Goal: Transaction & Acquisition: Purchase product/service

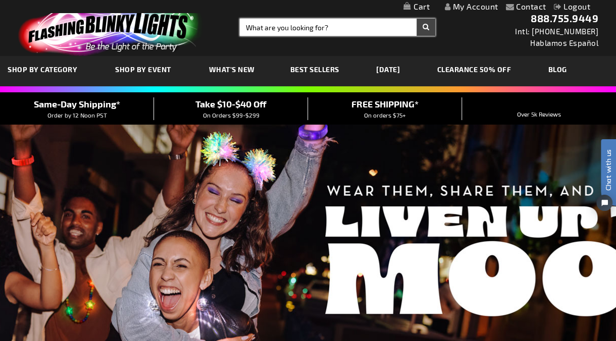
click at [302, 23] on input "Search" at bounding box center [337, 27] width 195 height 17
type input "bow tie"
click at [416, 19] on button "Search" at bounding box center [425, 27] width 19 height 17
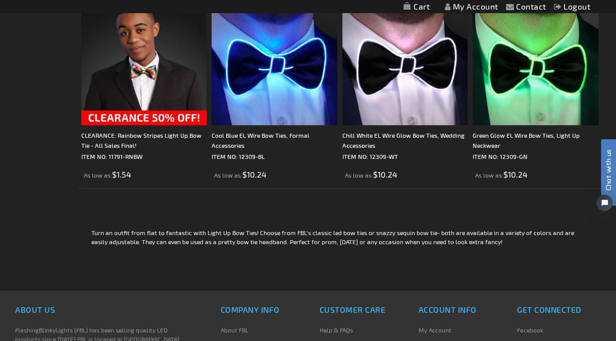
scroll to position [372, 0]
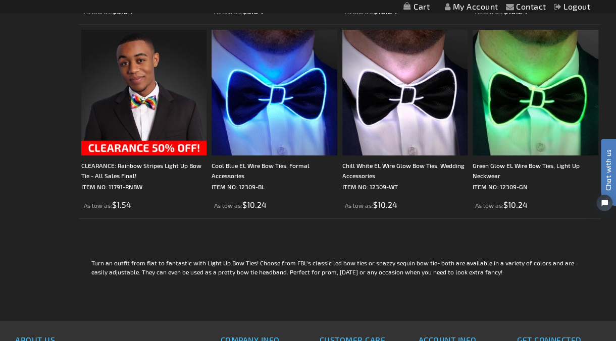
click at [27, 164] on div "Checkout as a new customer Creating an account has many benefits: See order and…" at bounding box center [308, 45] width 585 height 551
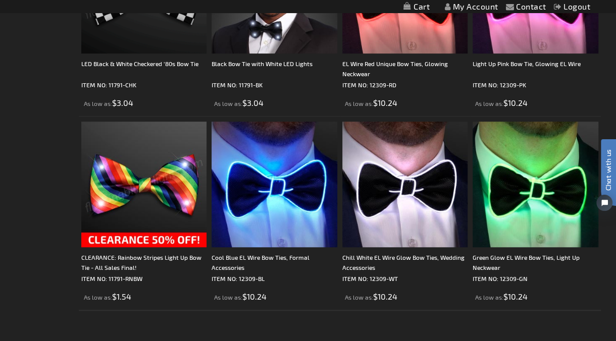
scroll to position [0, 0]
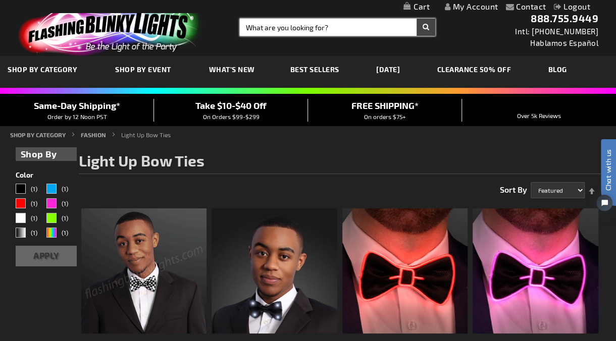
click at [253, 25] on input "Search" at bounding box center [337, 27] width 195 height 17
type input "12309"
click at [416, 19] on button "Search" at bounding box center [425, 27] width 19 height 17
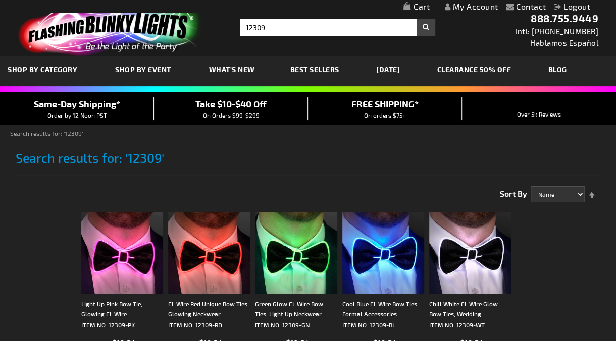
click at [22, 203] on div "Please complete your information below to login. Please complete your informati…" at bounding box center [308, 309] width 585 height 262
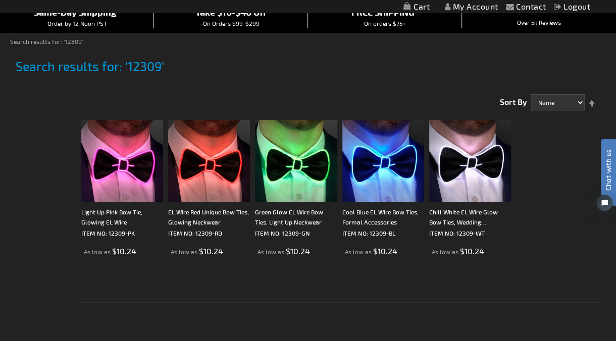
scroll to position [112, 0]
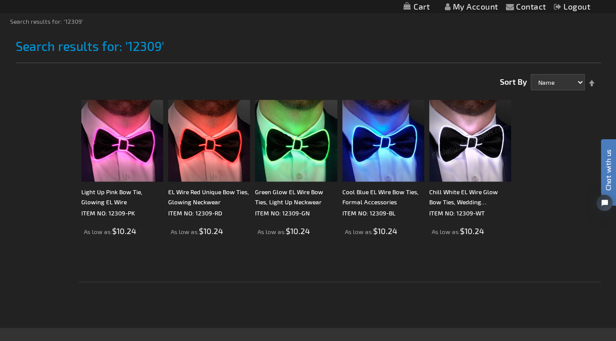
click at [437, 147] on img at bounding box center [470, 141] width 82 height 82
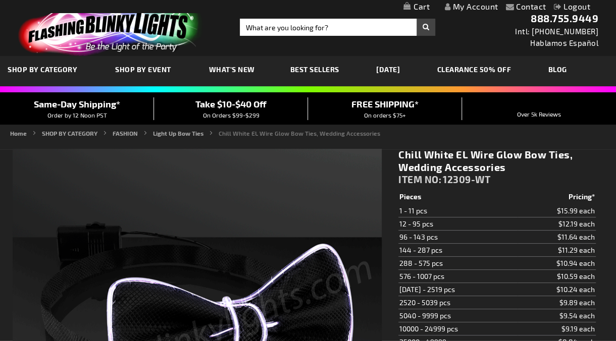
type input "5646"
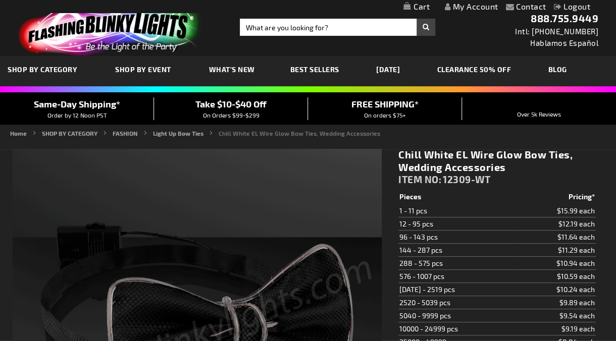
click at [445, 165] on h1 "Chill White EL Wire Glow Bow Ties, Wedding Accessories" at bounding box center [496, 160] width 197 height 25
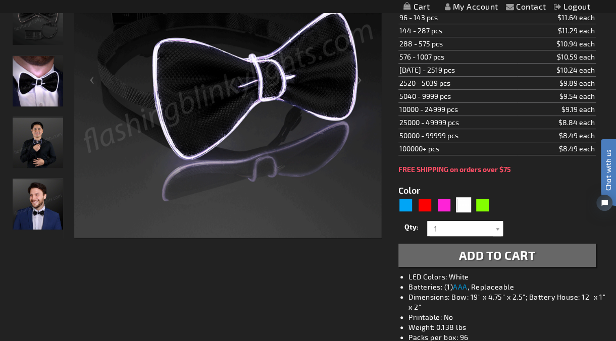
scroll to position [224, 0]
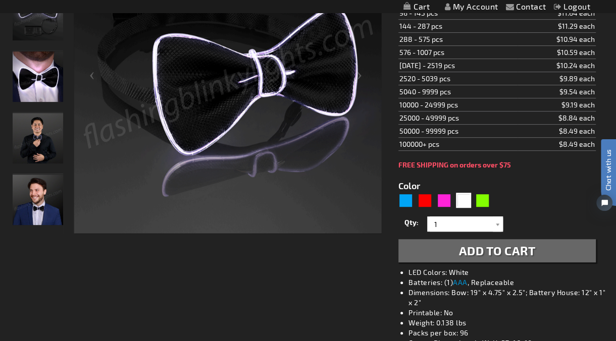
click at [38, 145] on img "Man wearing Light Up White EL Wire Bow Tie" at bounding box center [38, 138] width 50 height 50
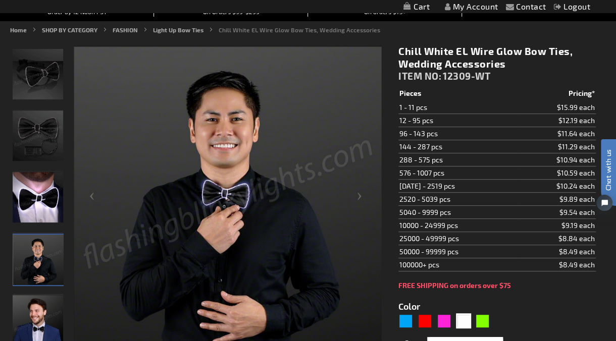
scroll to position [56, 0]
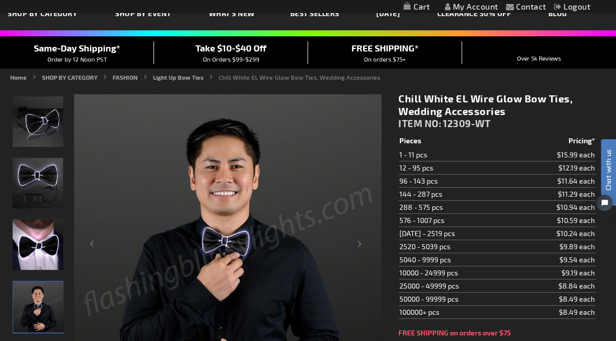
click at [32, 177] on img "Light Up White EL Wire Bow Tie" at bounding box center [38, 183] width 50 height 50
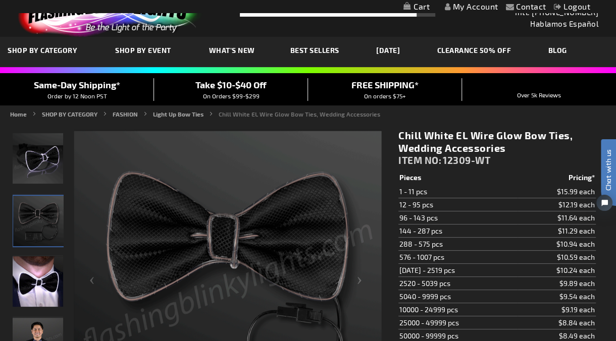
scroll to position [0, 0]
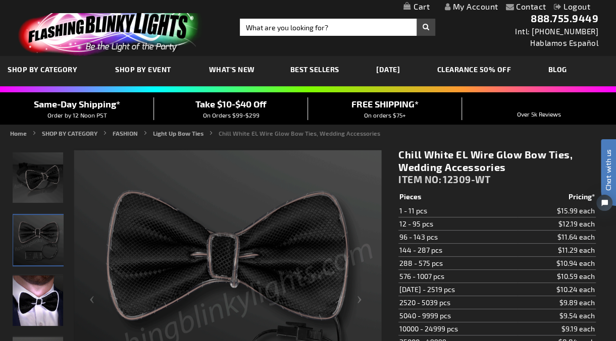
click at [51, 170] on img "Light Up White EL Wire Bow Tie" at bounding box center [38, 177] width 50 height 50
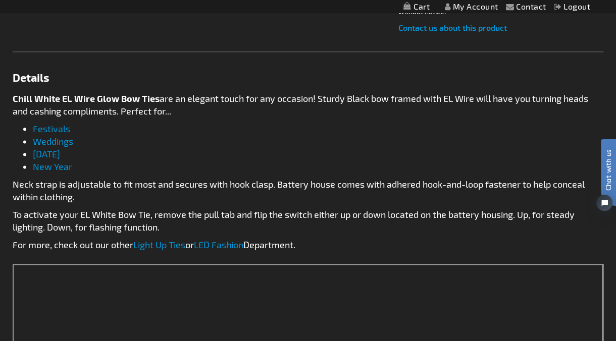
scroll to position [672, 0]
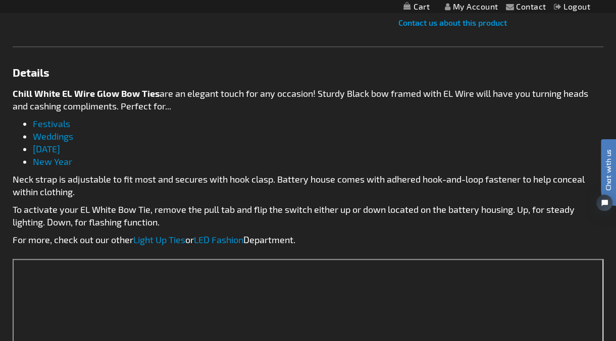
click at [222, 184] on p "Neck strap is adjustable to fit most and secures with hook clasp. Battery house…" at bounding box center [308, 185] width 591 height 25
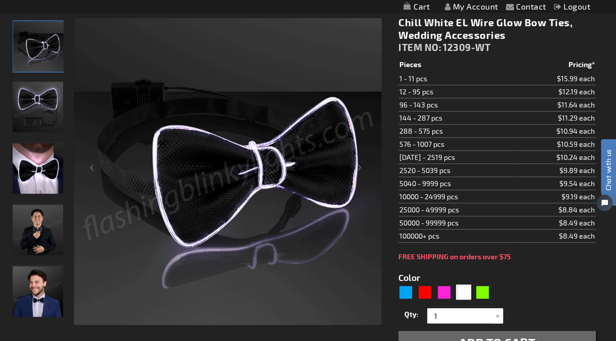
scroll to position [112, 0]
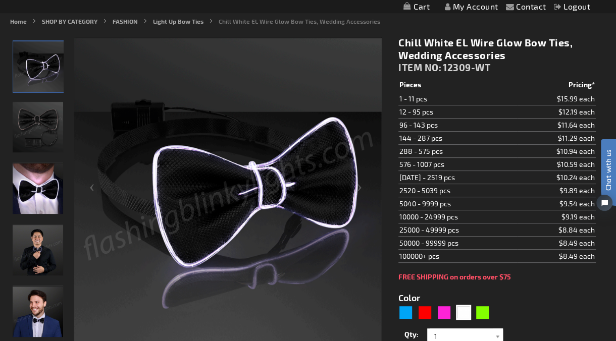
click at [32, 128] on img "Light Up White EL Wire Bow Tie" at bounding box center [38, 127] width 50 height 50
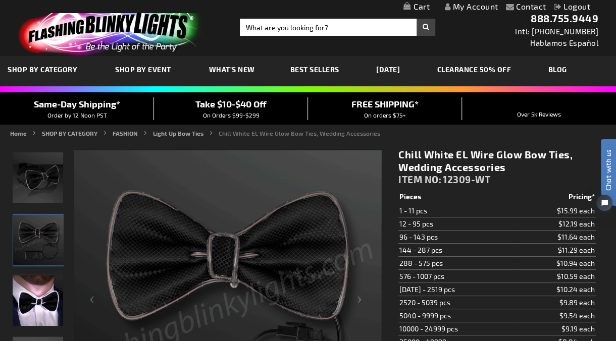
scroll to position [0, 0]
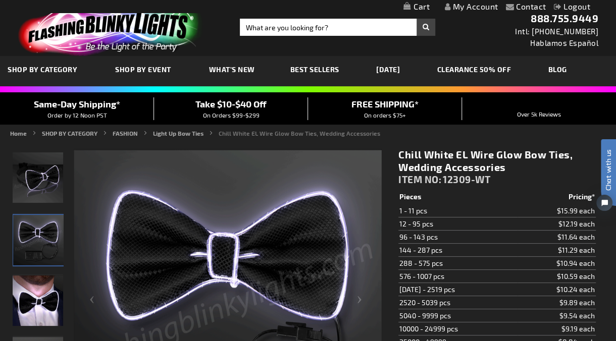
click at [467, 155] on h1 "Chill White EL Wire Glow Bow Ties, Wedding Accessories" at bounding box center [496, 160] width 197 height 25
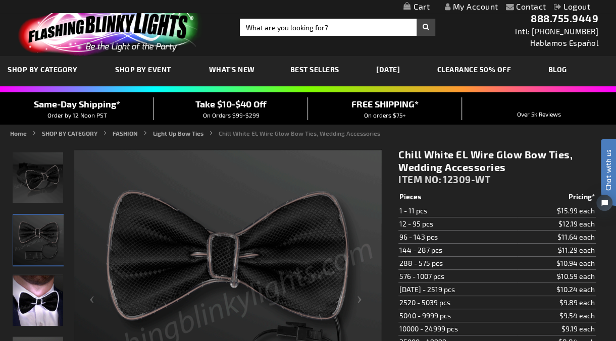
click at [455, 157] on h1 "Chill White EL Wire Glow Bow Ties, Wedding Accessories" at bounding box center [496, 160] width 197 height 25
click at [460, 163] on h1 "Chill White EL Wire Glow Bow Ties, Wedding Accessories" at bounding box center [496, 160] width 197 height 25
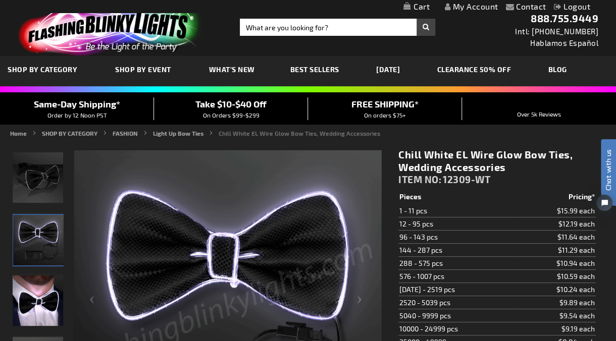
click at [51, 22] on img at bounding box center [108, 29] width 197 height 55
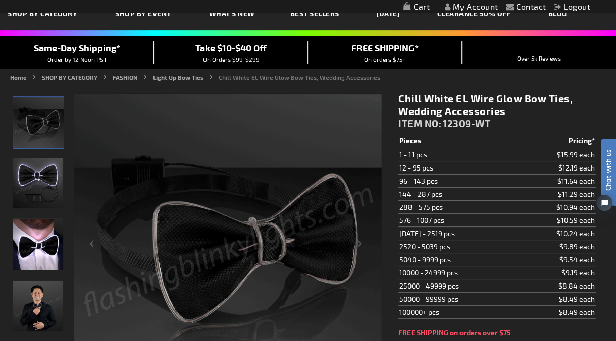
click at [466, 115] on h1 "Chill White EL Wire Glow Bow Ties, Wedding Accessories" at bounding box center [496, 104] width 197 height 25
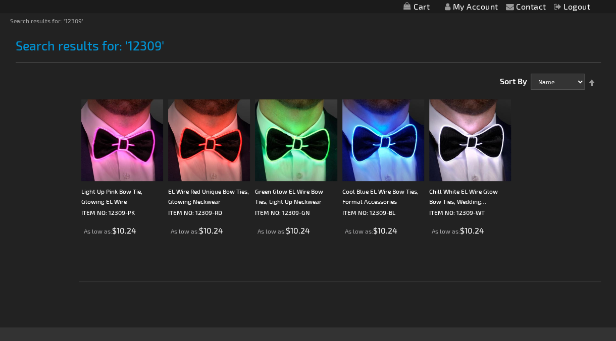
scroll to position [112, 0]
click at [28, 147] on div "Checkout as a new customer Creating an account has many benefits: See order and…" at bounding box center [308, 197] width 585 height 262
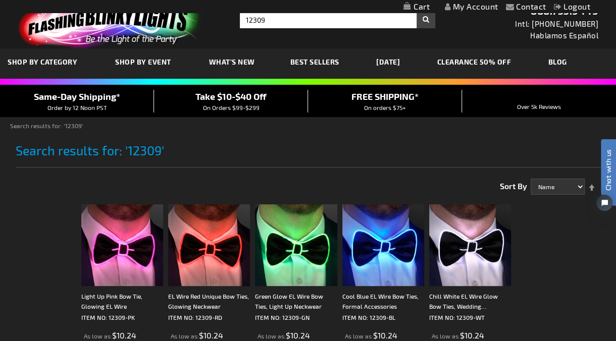
scroll to position [0, 0]
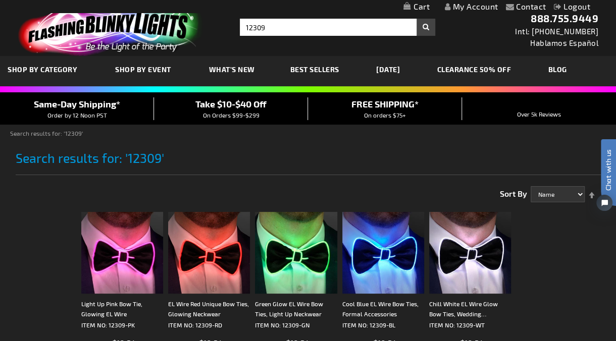
click at [411, 159] on h1 "Search results for: '12309'" at bounding box center [308, 163] width 585 height 24
click at [332, 147] on div "Search results for: '12309'" at bounding box center [308, 159] width 585 height 37
click at [69, 39] on img at bounding box center [108, 29] width 197 height 55
